Goal: Information Seeking & Learning: Learn about a topic

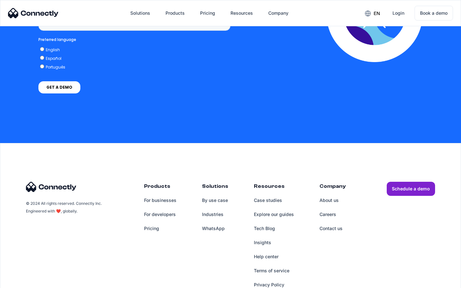
scroll to position [486, 0]
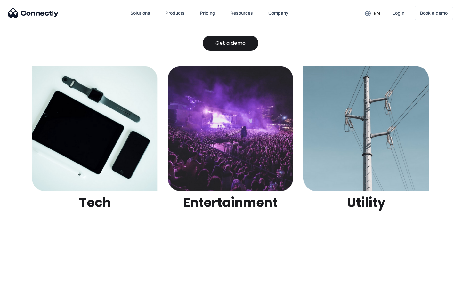
scroll to position [2021, 0]
